Goal: Task Accomplishment & Management: Manage account settings

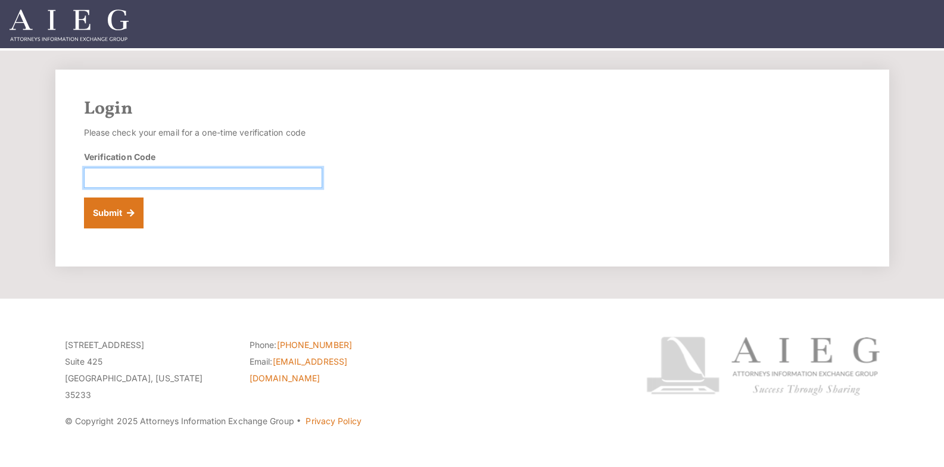
click at [230, 175] on input "Verification Code" at bounding box center [203, 178] width 238 height 20
type input "501884"
click at [84, 198] on button "Submit" at bounding box center [114, 213] width 60 height 31
click at [595, 181] on div "Login Please check your email for a one-time verification code Verification Cod…" at bounding box center [472, 168] width 834 height 197
click at [575, 112] on h2 "Login" at bounding box center [472, 108] width 776 height 21
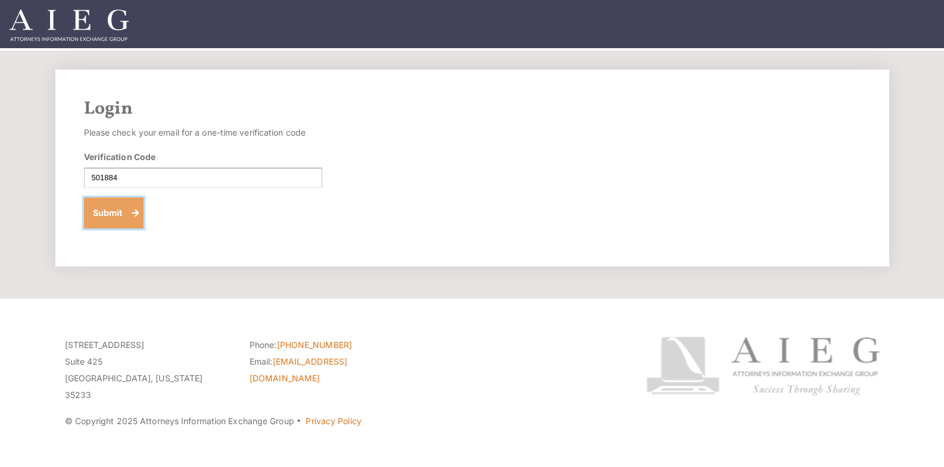
click at [127, 217] on button "Submit" at bounding box center [114, 213] width 60 height 31
click at [506, 182] on div "Login Please check your email for a one-time verification code Verification Cod…" at bounding box center [472, 168] width 834 height 197
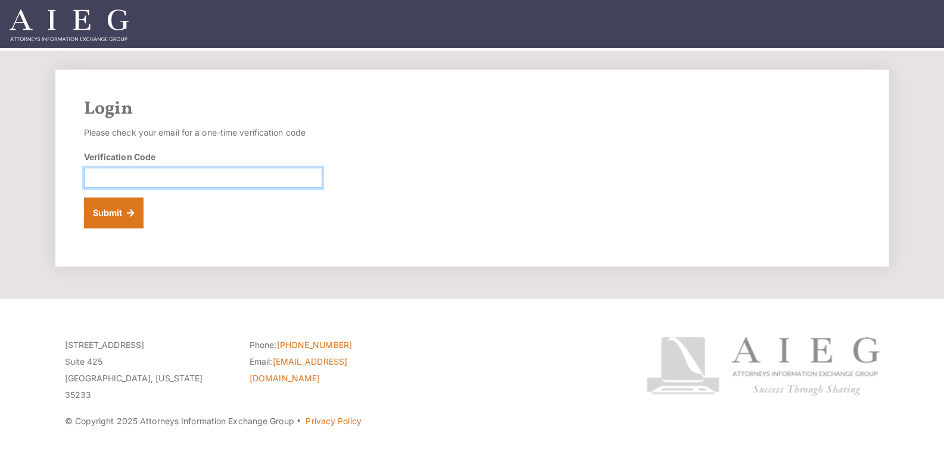
click at [234, 183] on input "Verification Code" at bounding box center [203, 178] width 238 height 20
type input "402359"
click at [84, 198] on button "Submit" at bounding box center [114, 213] width 60 height 31
